Goal: Go to known website: Access a specific website the user already knows

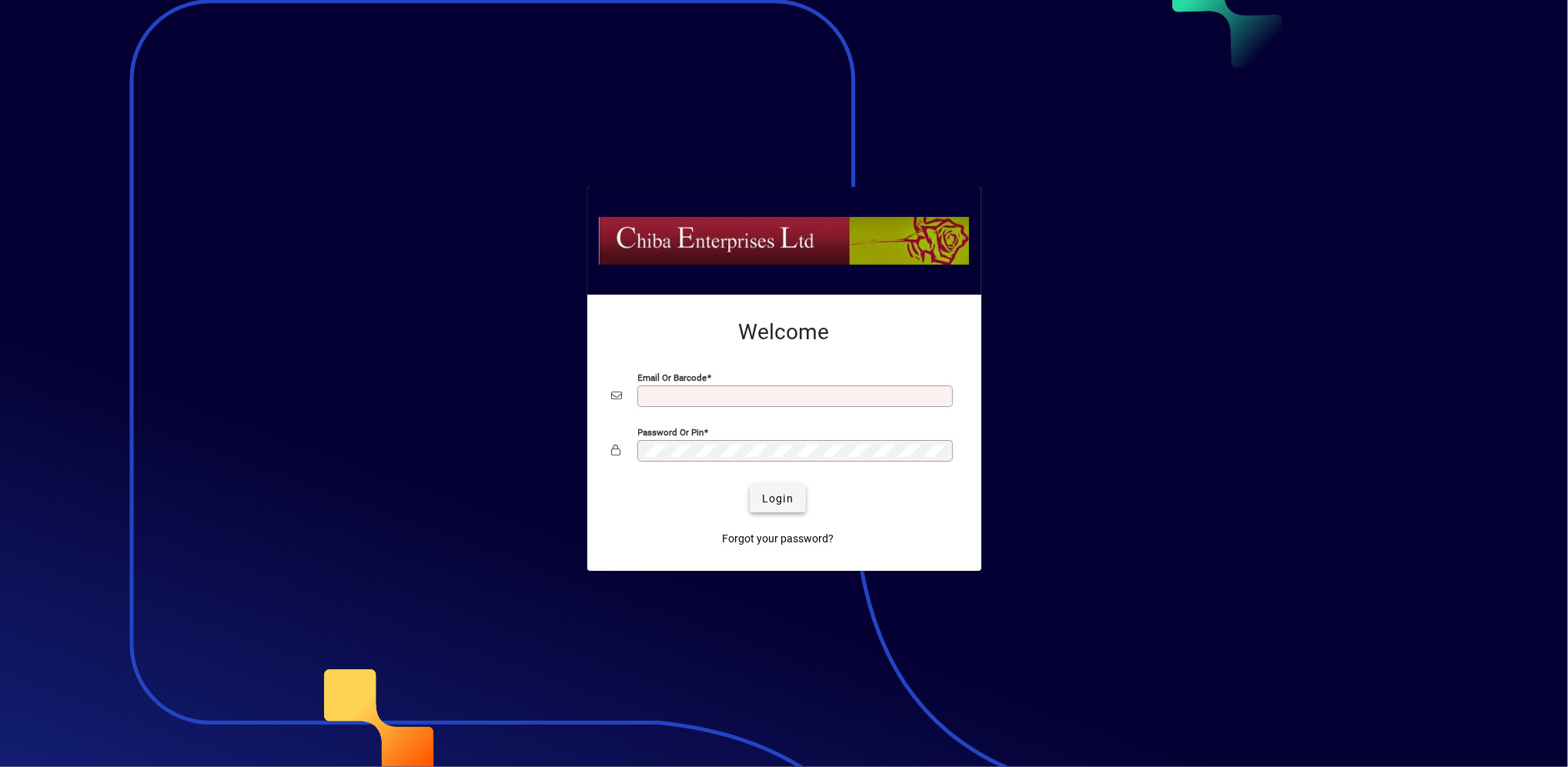
type input "**********"
click at [777, 489] on span "submit" at bounding box center [778, 498] width 56 height 37
